Goal: Feedback & Contribution: Leave review/rating

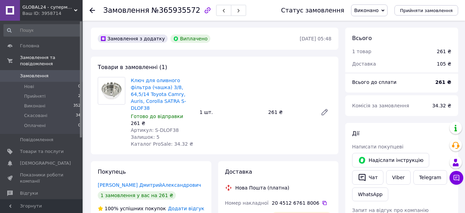
scroll to position [34, 0]
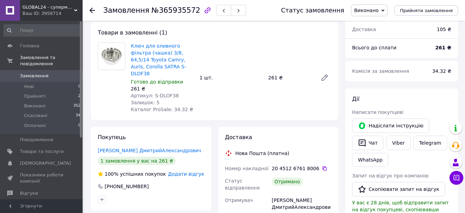
click at [190, 171] on span "Додати відгук" at bounding box center [186, 174] width 36 height 6
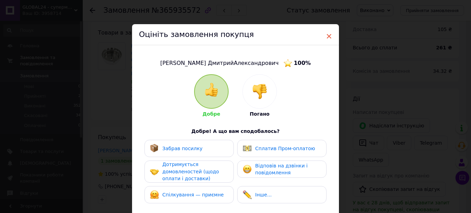
click at [329, 34] on span "×" at bounding box center [328, 36] width 6 height 12
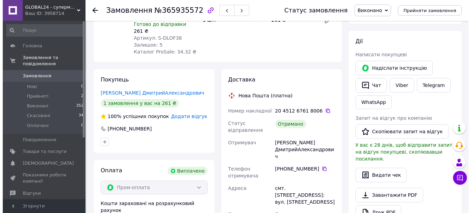
scroll to position [103, 0]
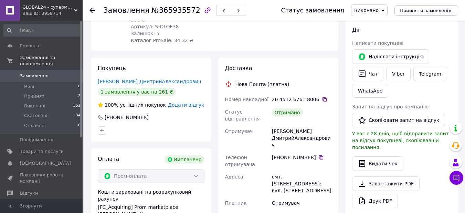
click at [186, 102] on span "Додати відгук" at bounding box center [186, 105] width 36 height 6
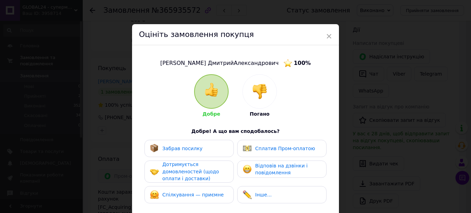
click at [192, 146] on span "Забрав посилку" at bounding box center [182, 148] width 40 height 6
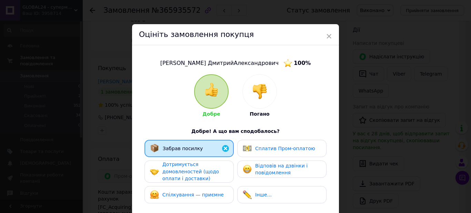
click at [191, 167] on span "Дотримується домовленостей (щодо оплати і доставки)" at bounding box center [190, 171] width 56 height 20
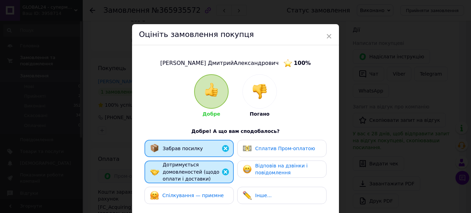
click at [194, 195] on span "Спілкування — приємне" at bounding box center [192, 195] width 61 height 6
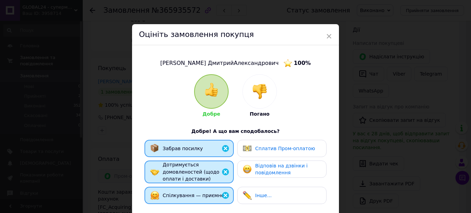
click at [263, 145] on span "Сплатив Пром-оплатою" at bounding box center [285, 148] width 60 height 6
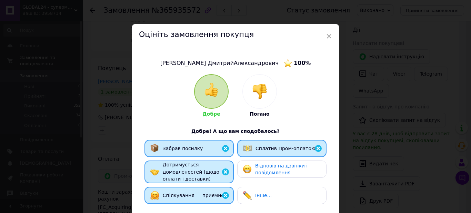
click at [266, 169] on span "Відповів на дзвінки і повідомлення" at bounding box center [281, 169] width 52 height 13
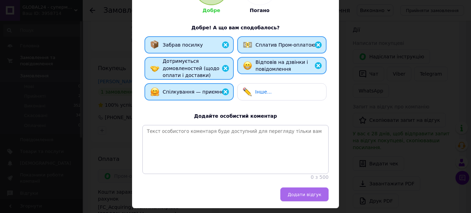
click at [299, 195] on button "Додати відгук" at bounding box center [304, 194] width 48 height 14
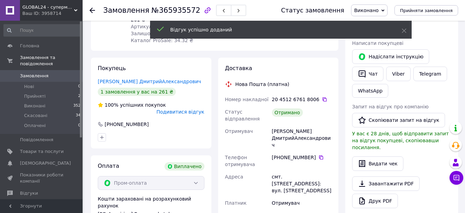
click at [92, 9] on icon at bounding box center [93, 11] width 6 height 6
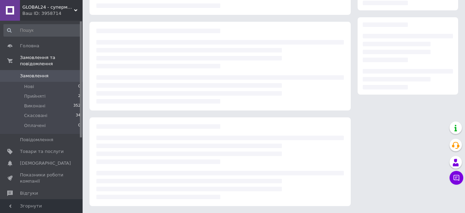
scroll to position [102, 0]
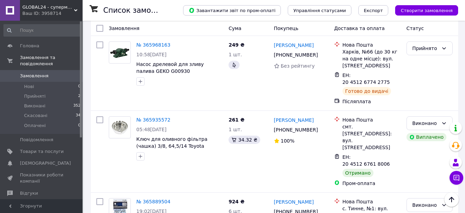
scroll to position [310, 0]
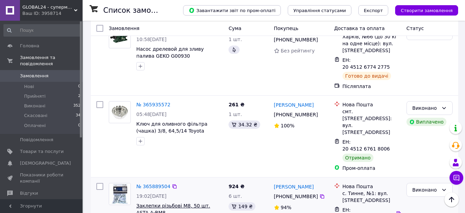
click at [173, 203] on span "Заклепки різьбові М8, 50 шт. ASTA A-RM8" at bounding box center [173, 209] width 74 height 12
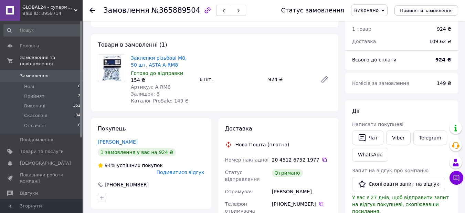
scroll to position [34, 0]
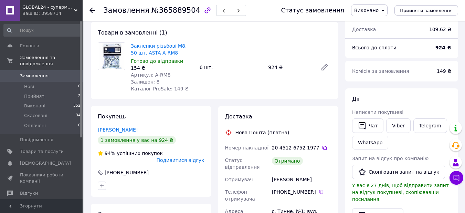
click at [91, 8] on icon at bounding box center [93, 11] width 6 height 6
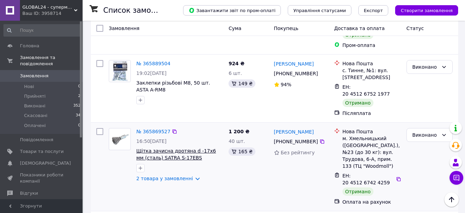
scroll to position [448, 0]
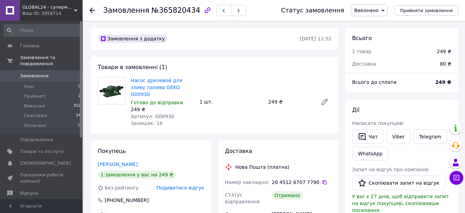
click at [93, 10] on icon at bounding box center [93, 11] width 6 height 6
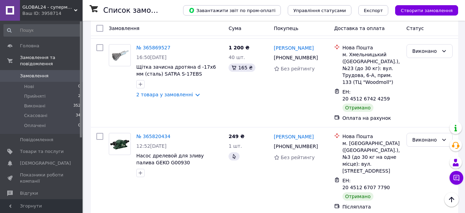
scroll to position [517, 0]
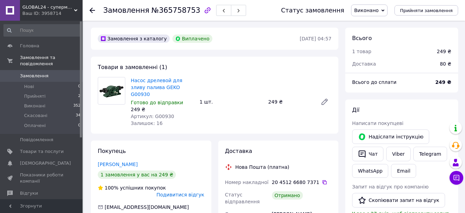
click at [94, 9] on icon at bounding box center [93, 11] width 6 height 6
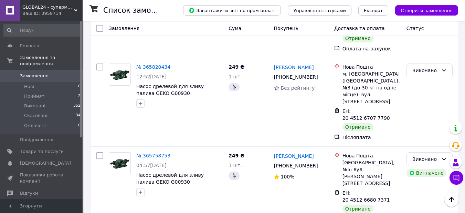
scroll to position [586, 0]
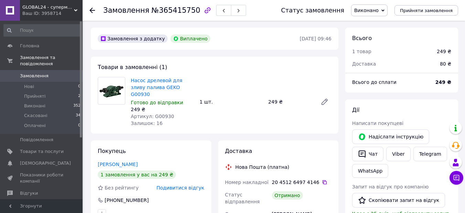
click at [91, 8] on icon at bounding box center [93, 11] width 6 height 6
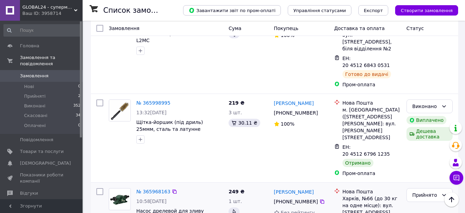
scroll to position [138, 0]
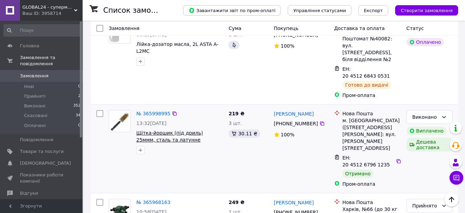
click at [161, 130] on span "Щітка-йоршик (під дриль) 25ммм, сталь та латунне покриття SATRA S-SWB25" at bounding box center [169, 139] width 67 height 19
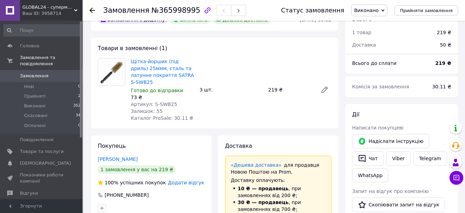
scroll to position [34, 0]
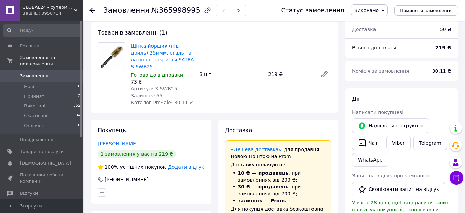
click at [186, 164] on span "Додати відгук" at bounding box center [186, 167] width 36 height 6
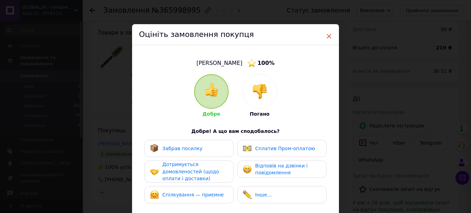
click at [329, 34] on span "×" at bounding box center [328, 36] width 6 height 12
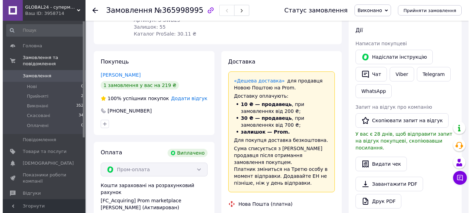
scroll to position [103, 0]
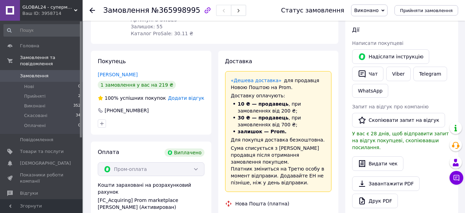
click at [192, 95] on span "Додати відгук" at bounding box center [186, 98] width 36 height 6
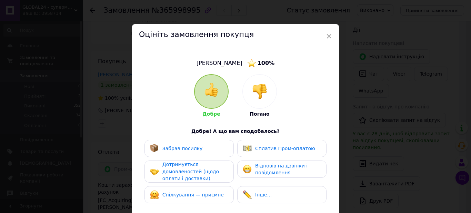
click at [177, 148] on span "Забрав посилку" at bounding box center [182, 148] width 40 height 6
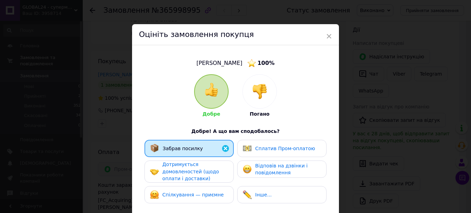
click at [185, 172] on span "Дотримується домовленостей (щодо оплати і доставки)" at bounding box center [190, 171] width 56 height 20
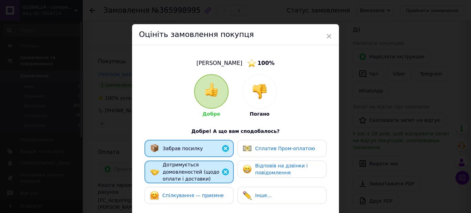
drag, startPoint x: 202, startPoint y: 194, endPoint x: 224, endPoint y: 184, distance: 23.9
click at [203, 194] on span "Спілкування — приємне" at bounding box center [192, 195] width 61 height 6
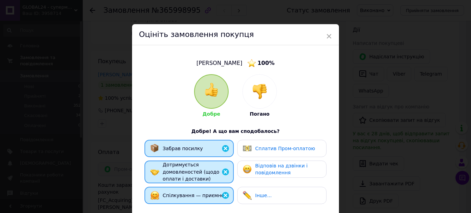
click at [266, 149] on span "Сплатив Пром-оплатою" at bounding box center [285, 148] width 60 height 6
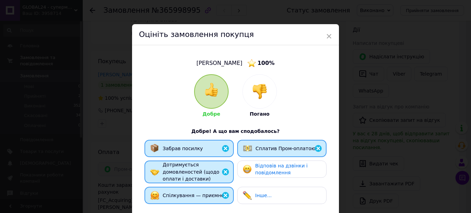
click at [268, 166] on span "Відповів на дзвінки і повідомлення" at bounding box center [281, 169] width 52 height 13
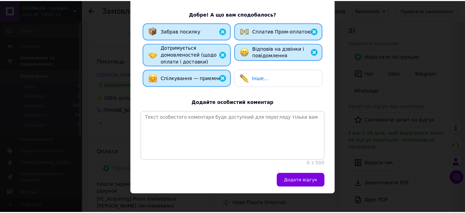
scroll to position [127, 0]
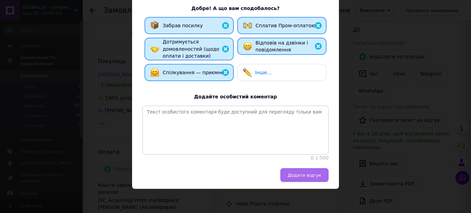
click at [302, 174] on span "Додати відгук" at bounding box center [304, 174] width 34 height 5
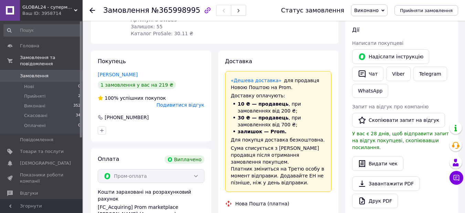
click at [93, 9] on icon at bounding box center [93, 11] width 6 height 6
